Goal: Task Accomplishment & Management: Use online tool/utility

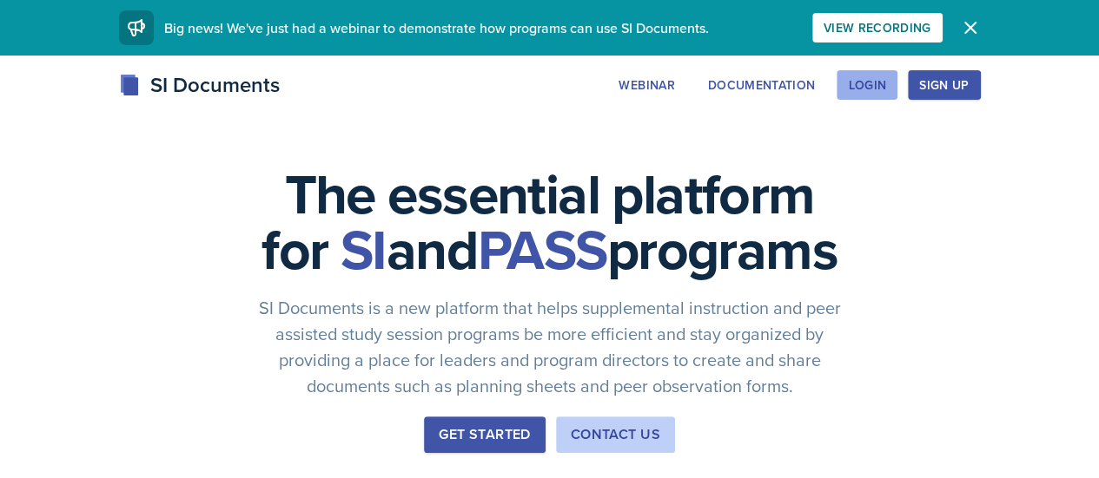
click at [886, 87] on div "Login" at bounding box center [867, 85] width 38 height 14
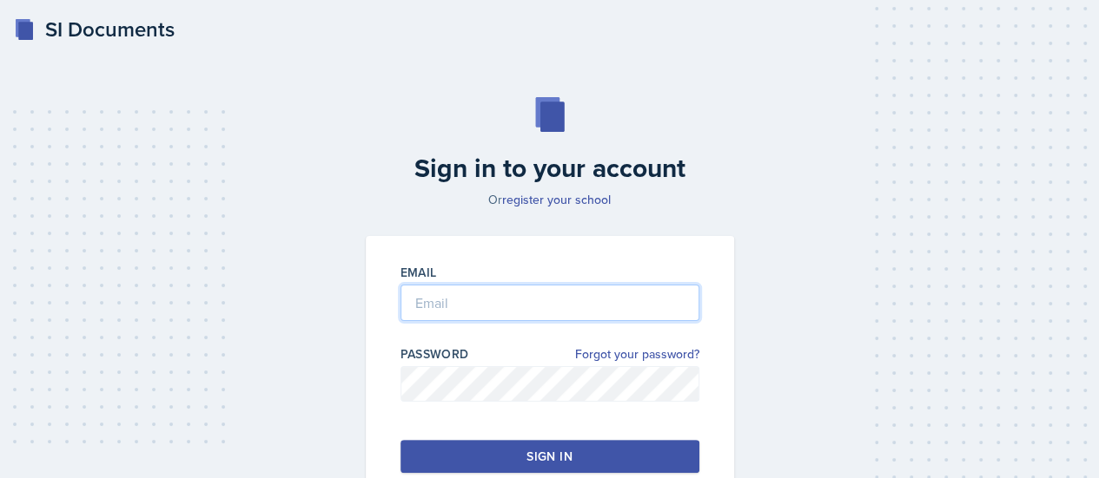
type input "[EMAIL_ADDRESS][DOMAIN_NAME]"
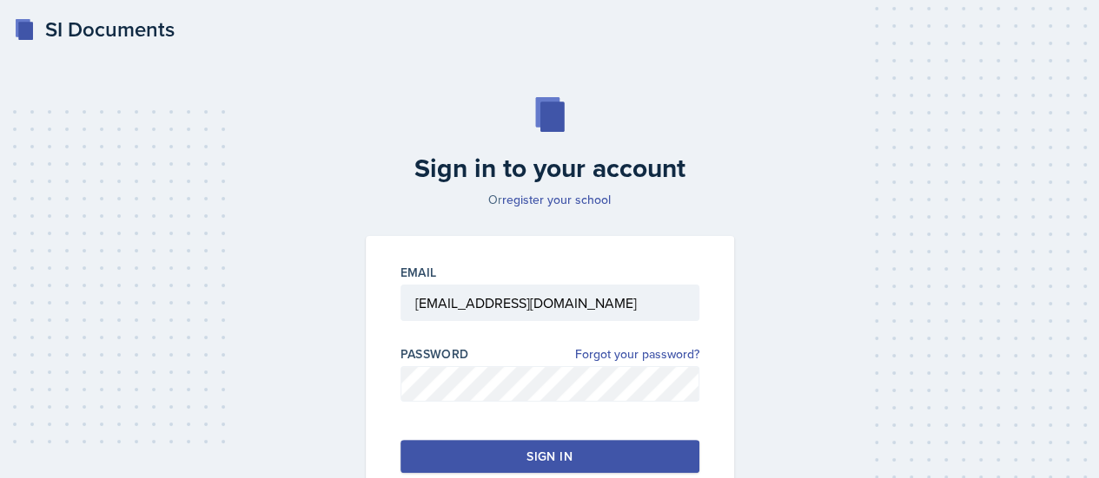
click at [527, 472] on button "Sign in" at bounding box center [549, 456] width 299 height 33
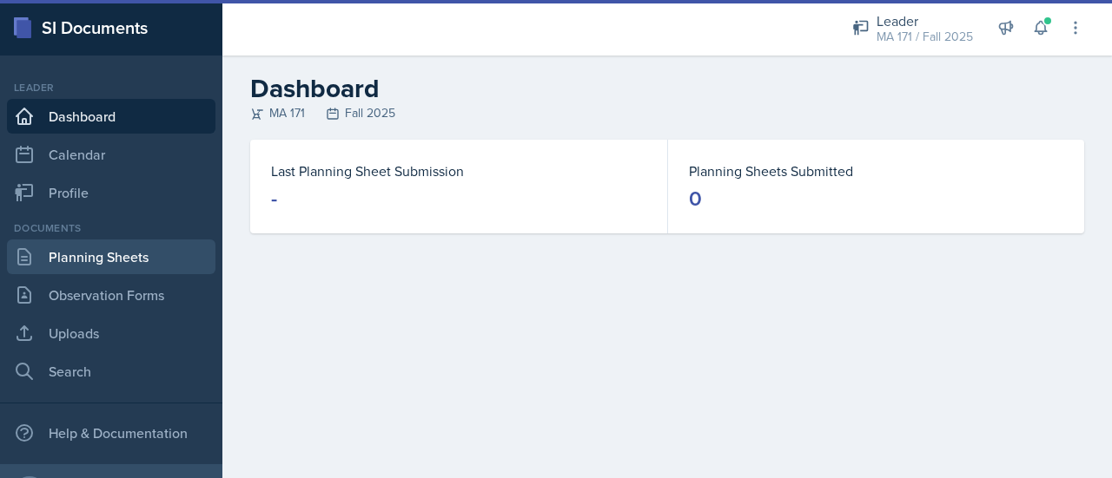
click at [100, 268] on link "Planning Sheets" at bounding box center [111, 257] width 208 height 35
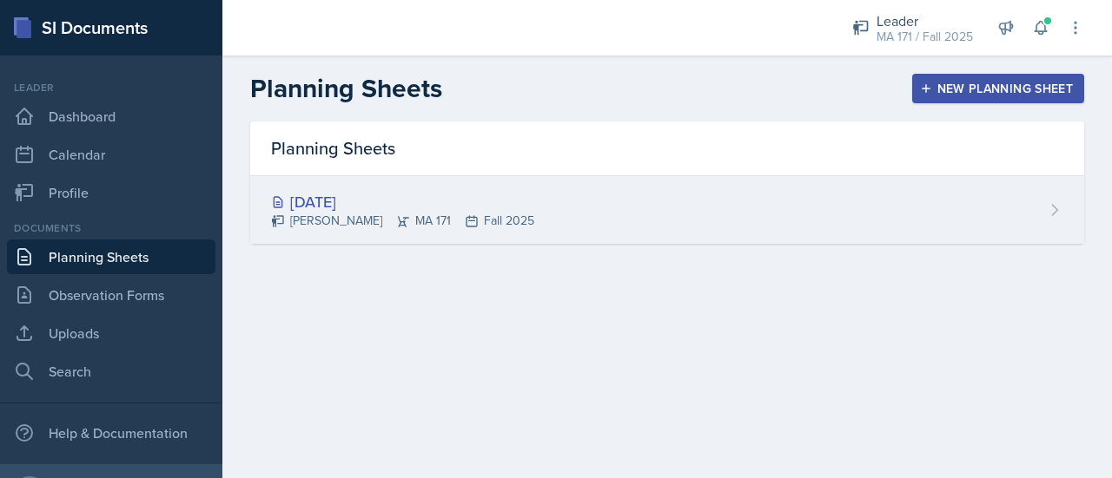
click at [434, 209] on div "[DATE]" at bounding box center [402, 201] width 263 height 23
